Goal: Task Accomplishment & Management: Manage account settings

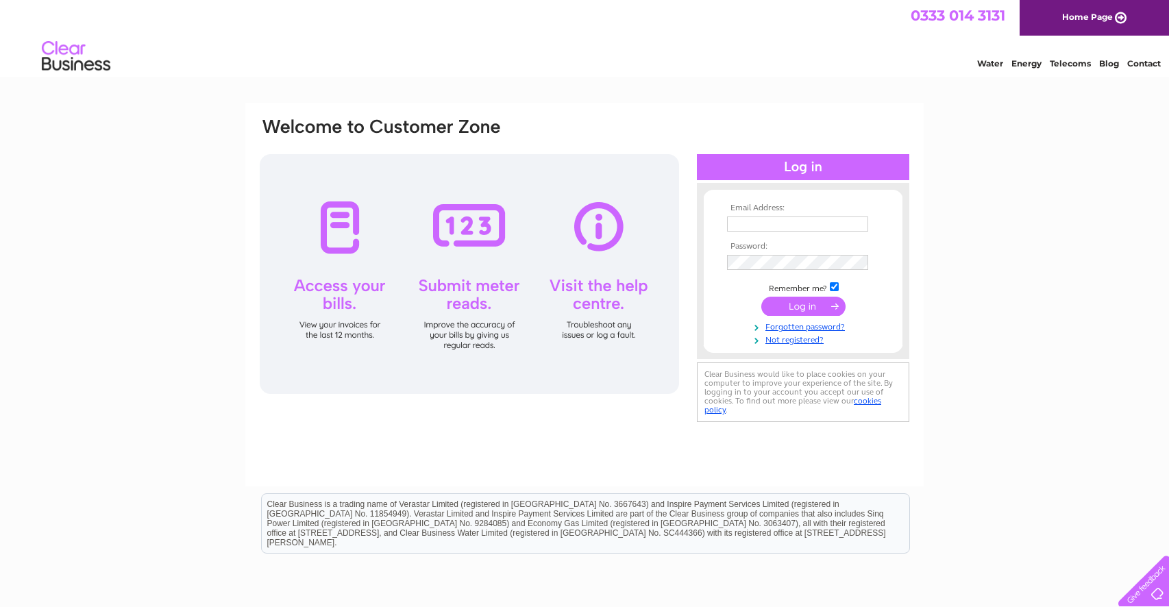
click at [757, 223] on input "text" at bounding box center [797, 224] width 141 height 15
type input "ckarbuthnott@hotmail.com"
click at [835, 289] on input "checkbox" at bounding box center [834, 288] width 9 height 9
checkbox input "false"
click at [824, 305] on input "submit" at bounding box center [804, 306] width 84 height 19
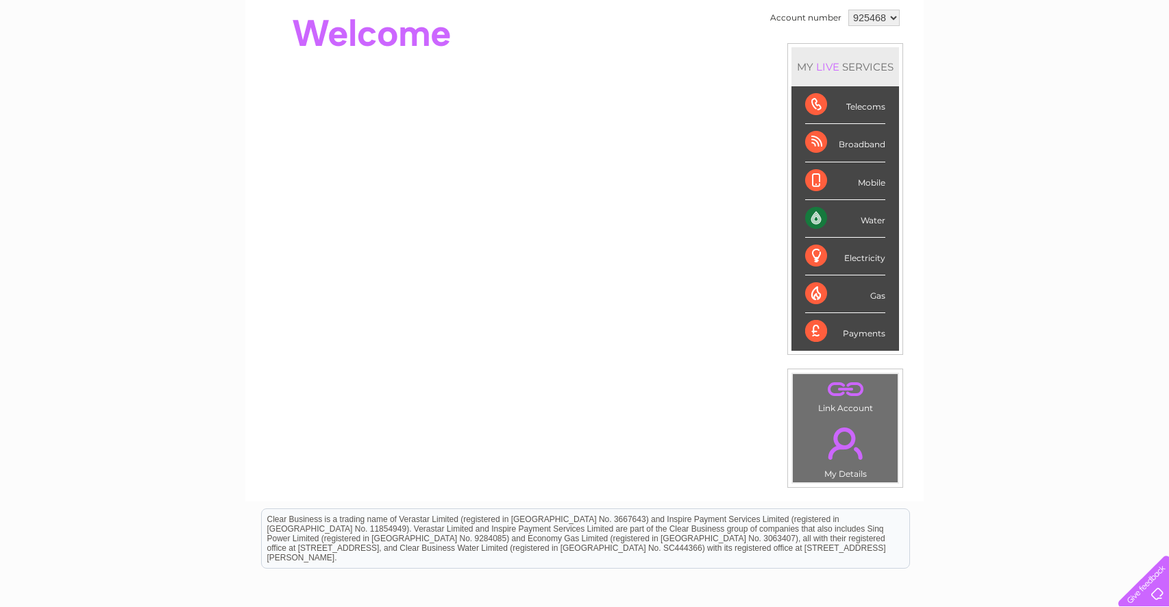
scroll to position [69, 0]
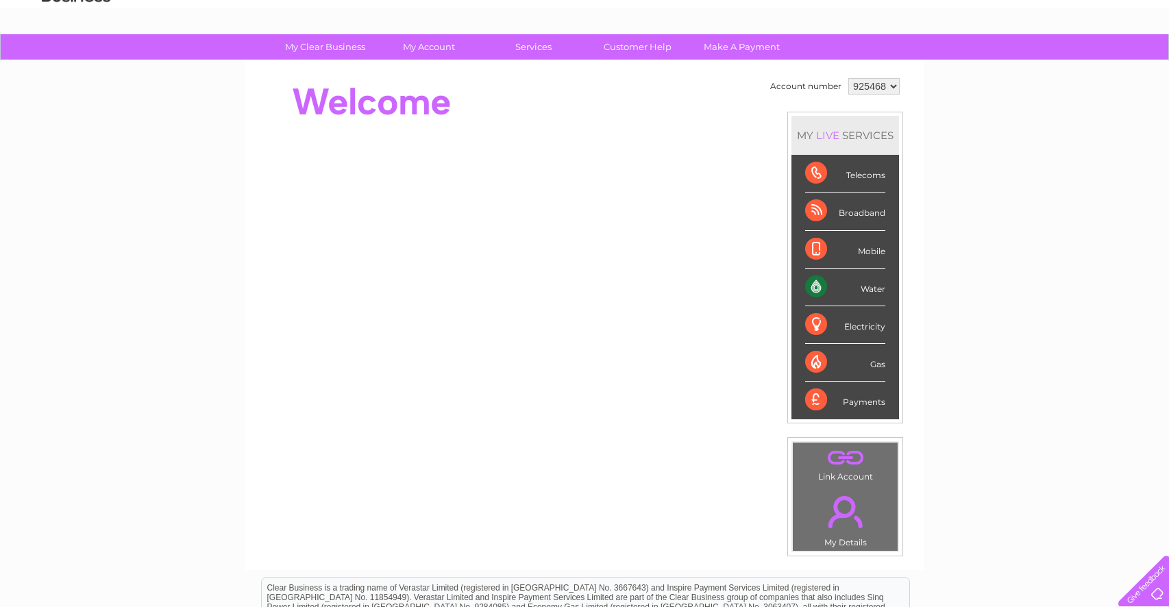
click at [816, 286] on div "Water" at bounding box center [845, 288] width 80 height 38
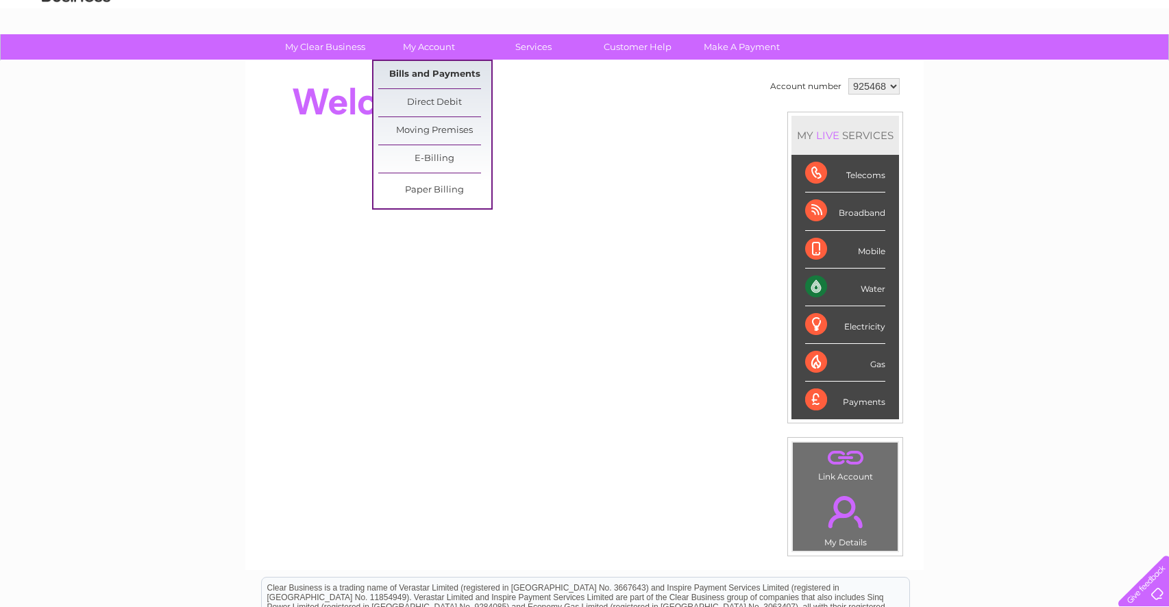
click at [431, 70] on link "Bills and Payments" at bounding box center [434, 74] width 113 height 27
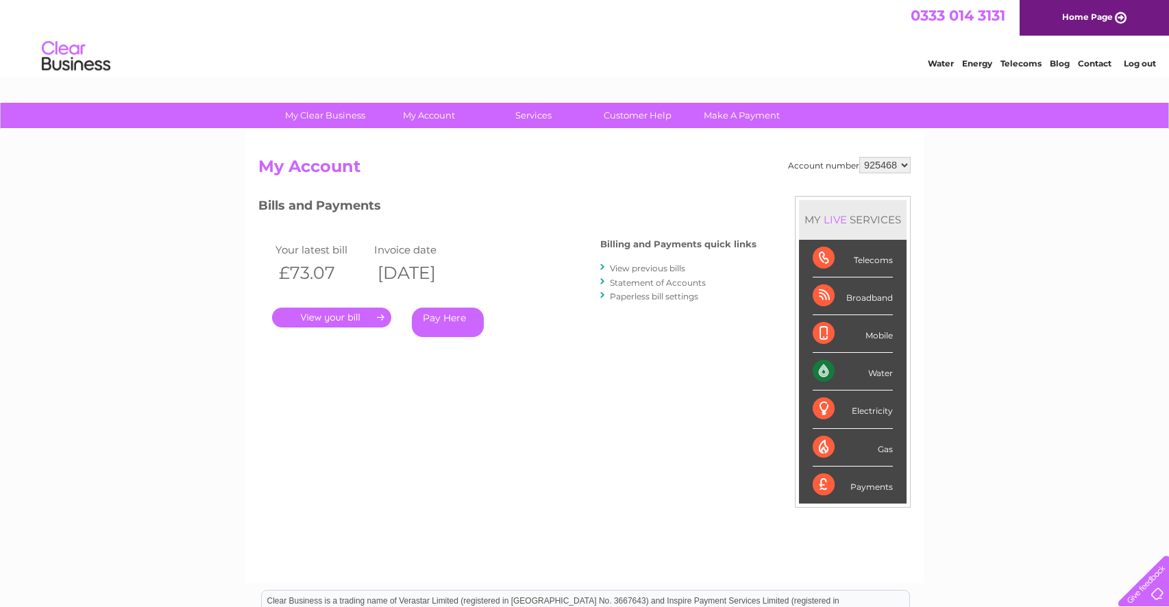
click at [322, 318] on link "." at bounding box center [331, 318] width 119 height 20
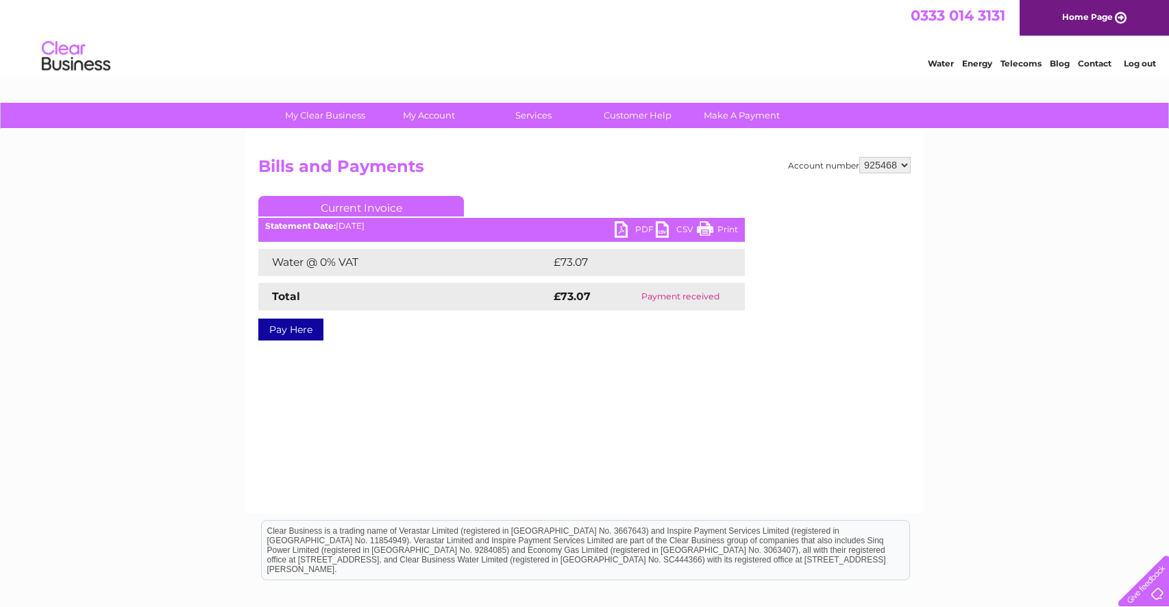
click at [637, 224] on link "PDF" at bounding box center [635, 231] width 41 height 20
click at [1141, 62] on link "Log out" at bounding box center [1140, 63] width 32 height 10
